Goal: Task Accomplishment & Management: Manage account settings

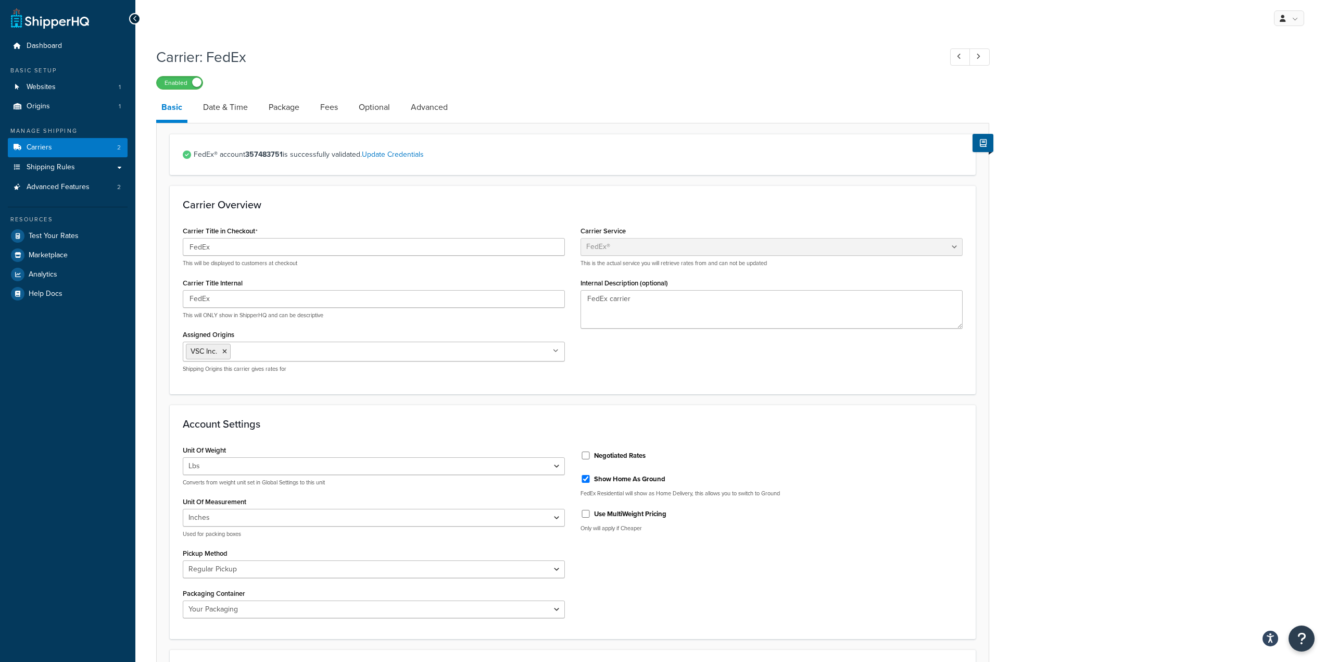
select select "fedEx"
select select "REGULAR_PICKUP"
select select "YOUR_PACKAGING"
click at [248, 107] on link "Date & Time" at bounding box center [225, 107] width 55 height 25
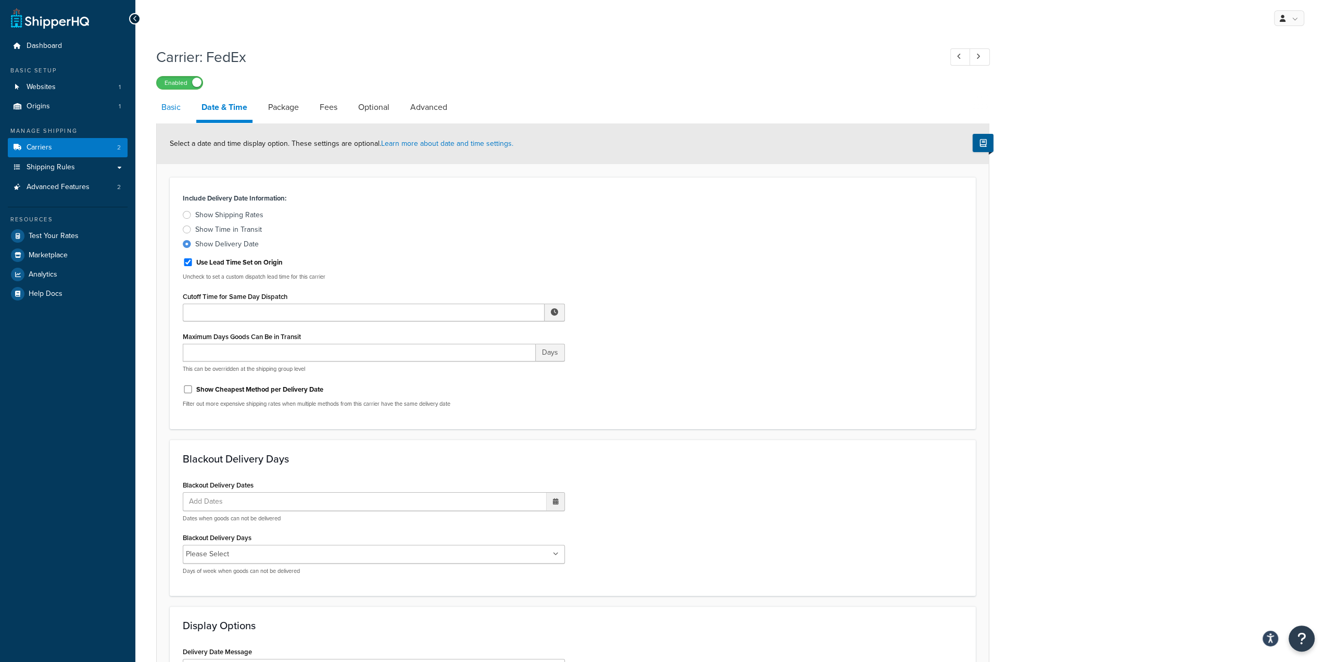
click at [174, 106] on link "Basic" at bounding box center [171, 107] width 30 height 25
select select "fedEx"
select select "REGULAR_PICKUP"
select select "YOUR_PACKAGING"
